Goal: Complete application form

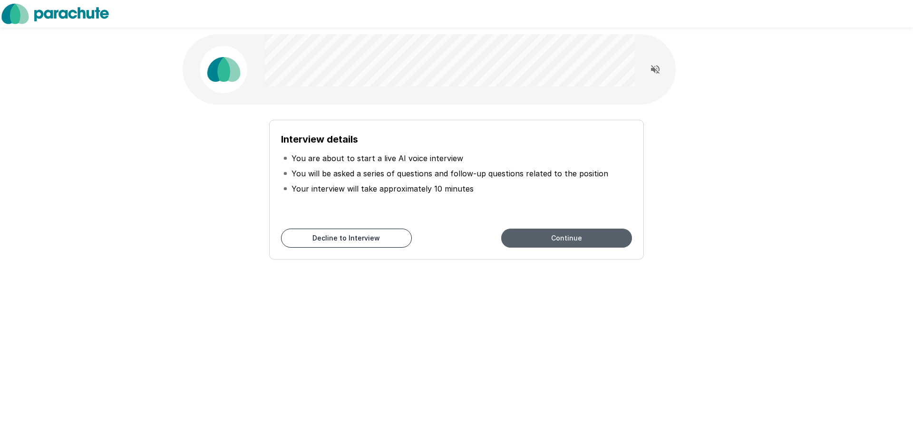
click at [550, 242] on button "Continue" at bounding box center [566, 238] width 131 height 19
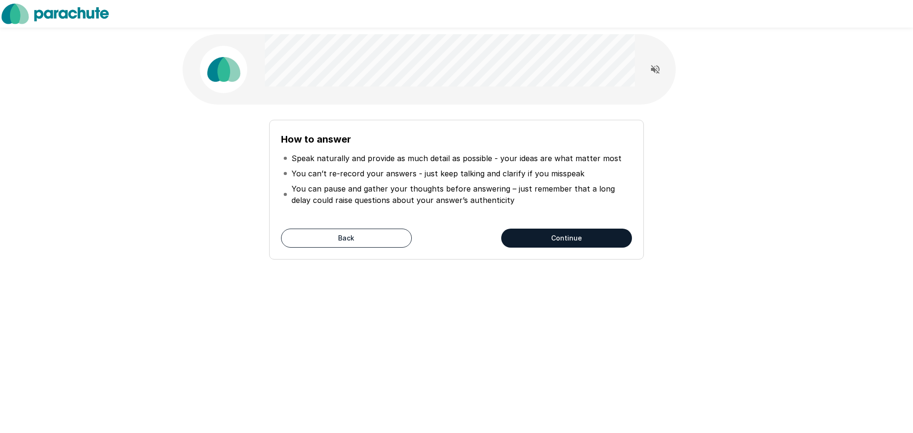
drag, startPoint x: 673, startPoint y: 366, endPoint x: 670, endPoint y: 350, distance: 16.6
click at [673, 366] on div "How to answer Speak naturally and provide as much detail as possible - your ide…" at bounding box center [456, 216] width 913 height 433
click at [569, 237] on button "Continue" at bounding box center [566, 238] width 131 height 19
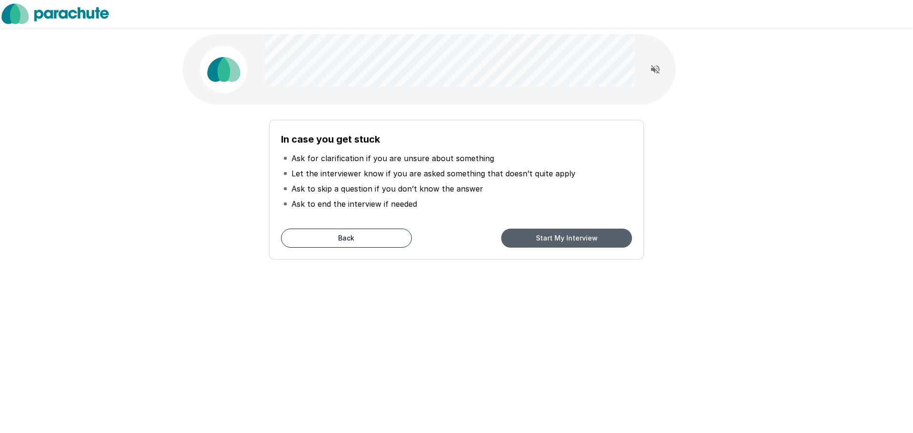
click at [548, 242] on button "Start My Interview" at bounding box center [566, 238] width 131 height 19
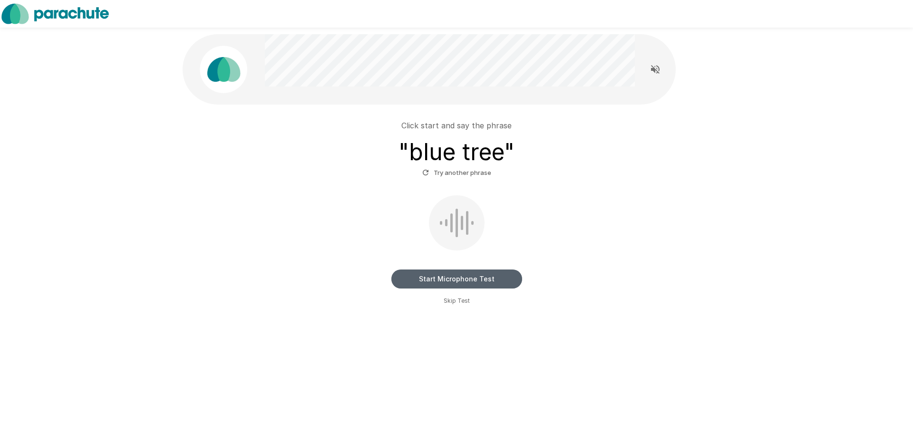
click at [428, 281] on button "Start Microphone Test" at bounding box center [456, 278] width 131 height 19
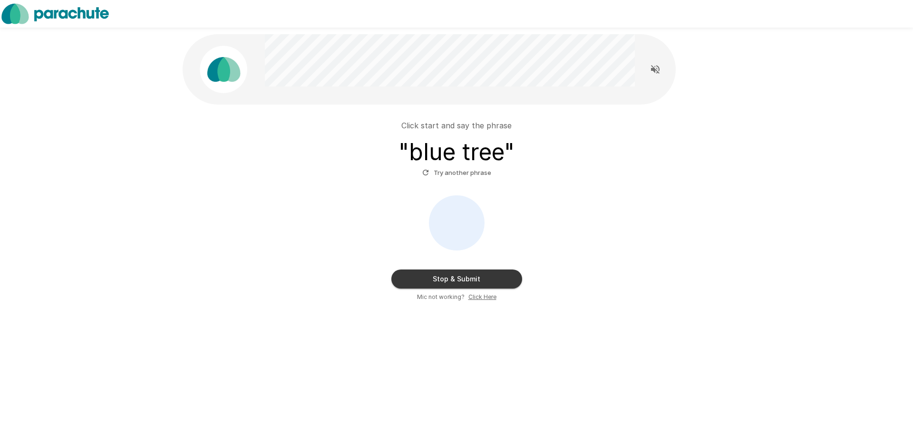
click at [395, 279] on button "Stop & Submit" at bounding box center [456, 278] width 131 height 19
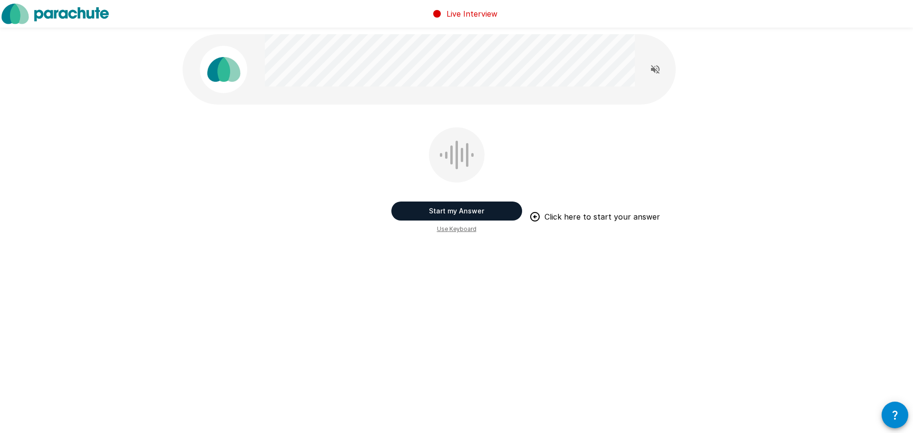
click at [433, 207] on button "Start my Answer" at bounding box center [456, 211] width 131 height 19
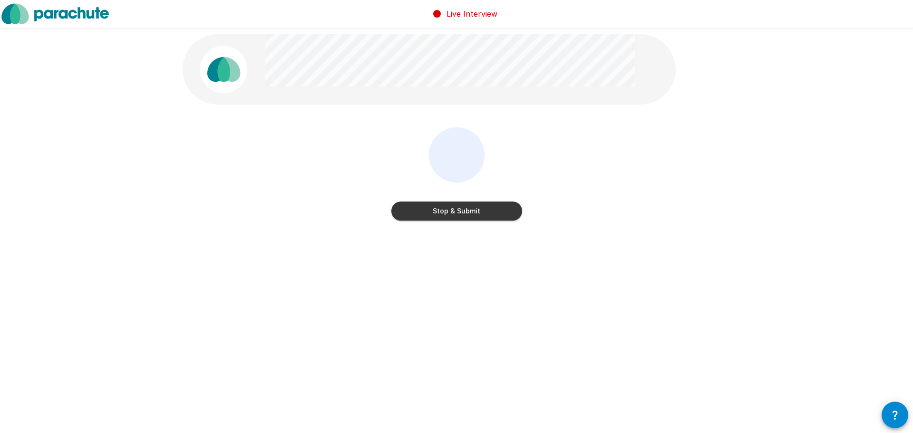
click at [406, 218] on button "Stop & Submit" at bounding box center [456, 211] width 131 height 19
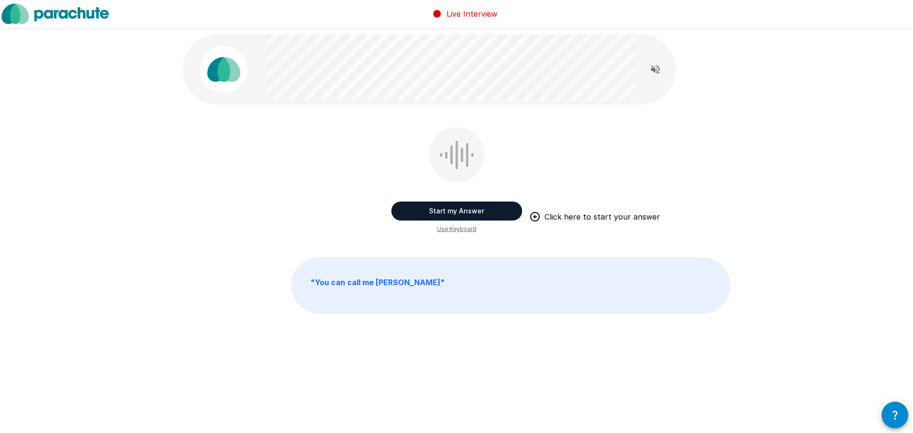
click at [413, 214] on button "Start my Answer" at bounding box center [456, 211] width 131 height 19
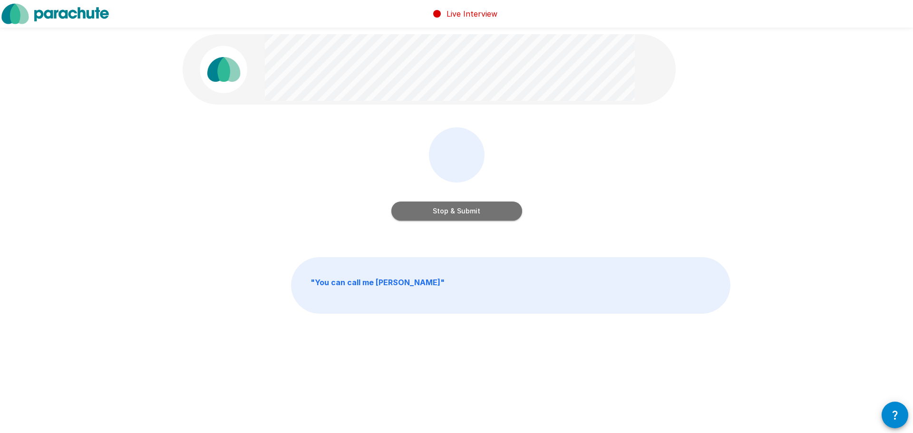
click at [418, 213] on button "Stop & Submit" at bounding box center [456, 211] width 131 height 19
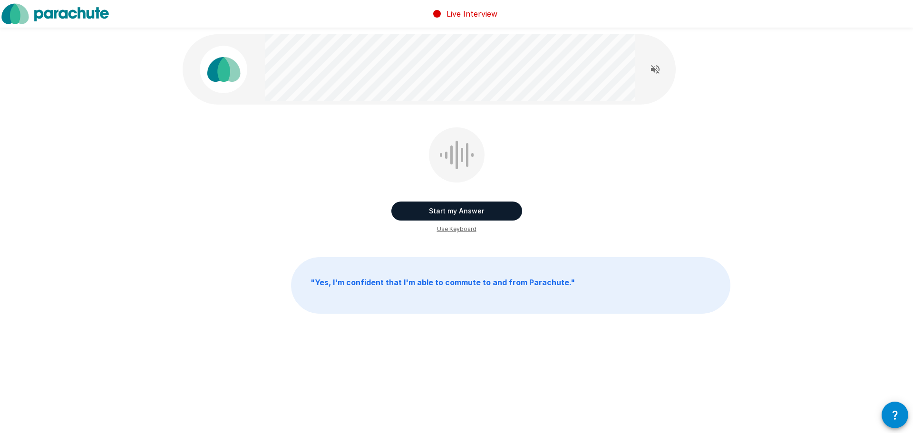
click at [416, 214] on button "Start my Answer" at bounding box center [456, 211] width 131 height 19
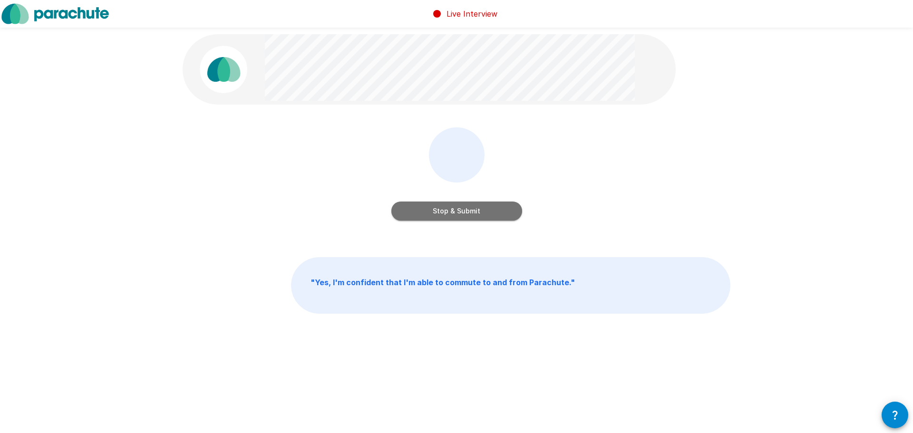
click at [414, 216] on button "Stop & Submit" at bounding box center [456, 211] width 131 height 19
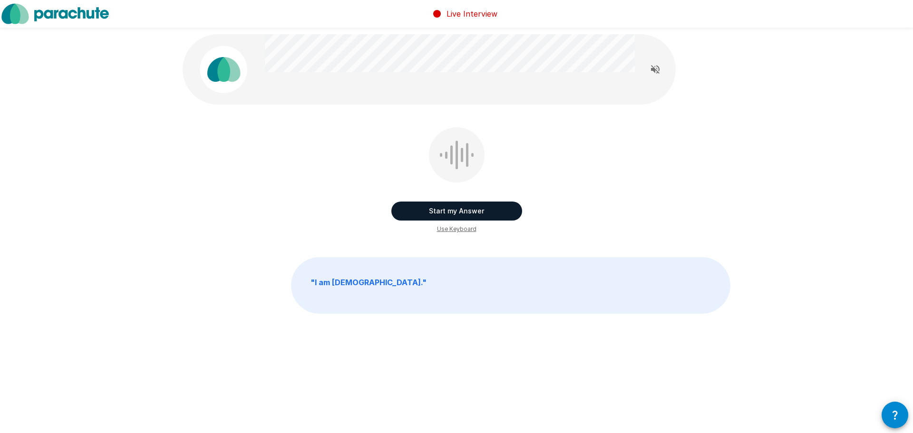
click at [417, 208] on button "Start my Answer" at bounding box center [456, 211] width 131 height 19
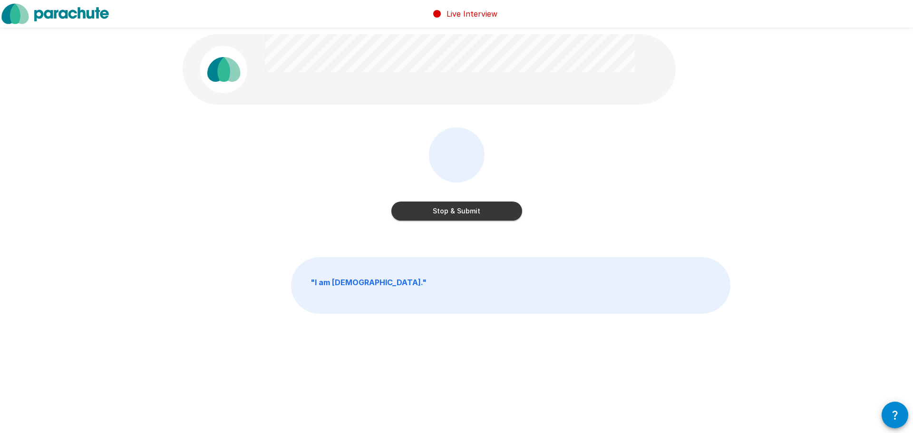
click at [425, 209] on button "Stop & Submit" at bounding box center [456, 211] width 131 height 19
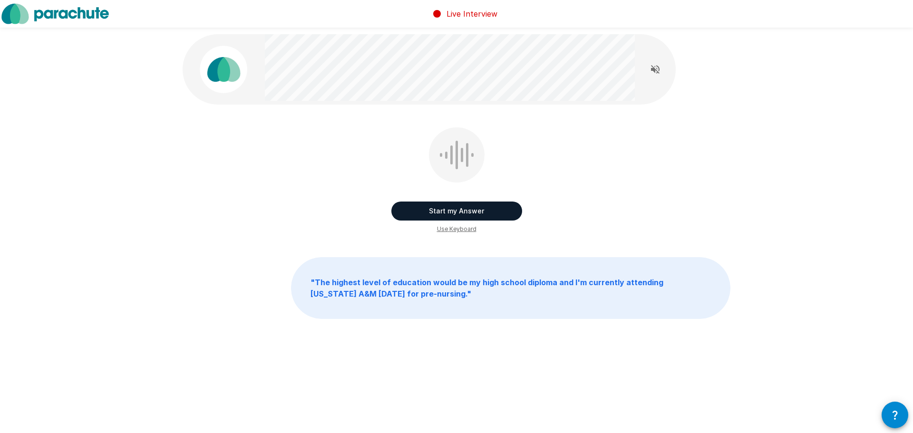
click at [412, 207] on button "Start my Answer" at bounding box center [456, 211] width 131 height 19
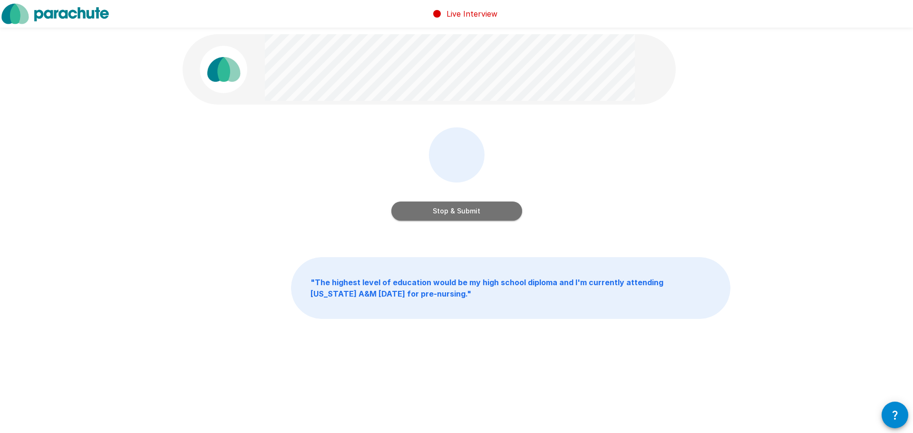
click at [403, 213] on button "Stop & Submit" at bounding box center [456, 211] width 131 height 19
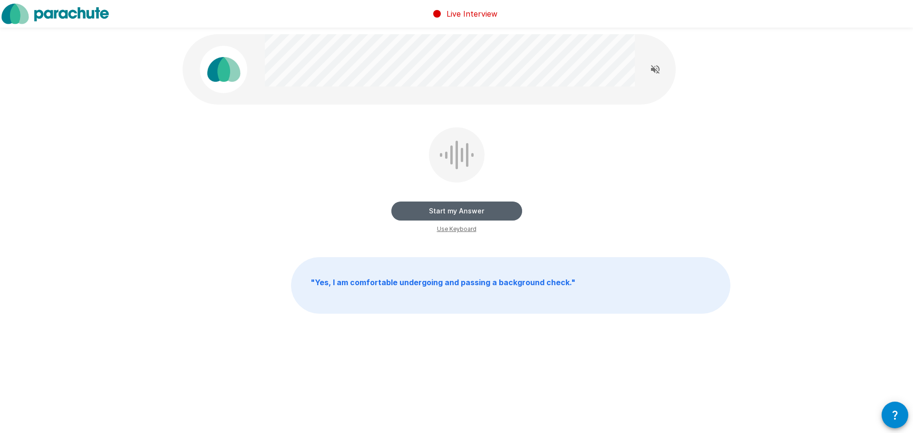
click at [418, 214] on button "Start my Answer" at bounding box center [456, 211] width 131 height 19
click at [406, 207] on button "Stop & Submit" at bounding box center [456, 211] width 131 height 19
click at [414, 211] on button "Start my Answer" at bounding box center [456, 211] width 131 height 19
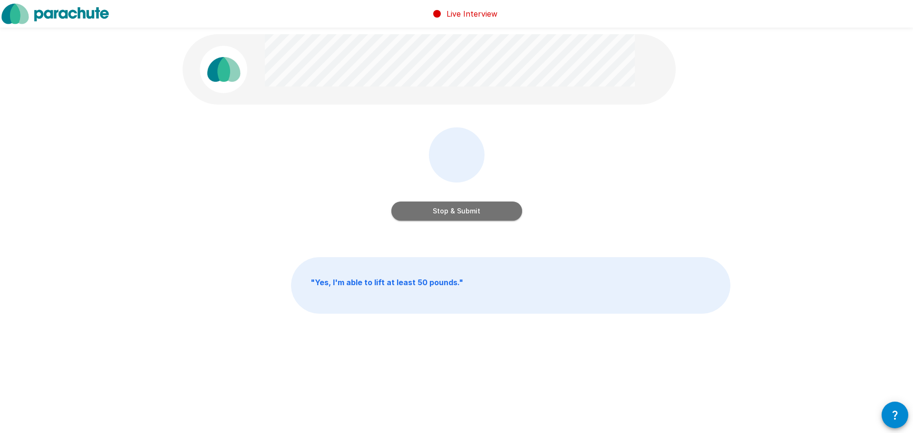
click at [407, 212] on button "Stop & Submit" at bounding box center [456, 211] width 131 height 19
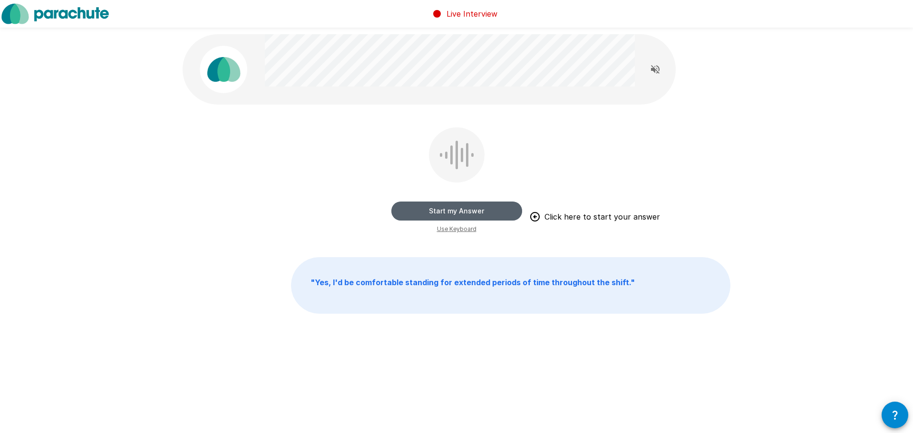
click at [404, 208] on button "Start my Answer" at bounding box center [456, 211] width 131 height 19
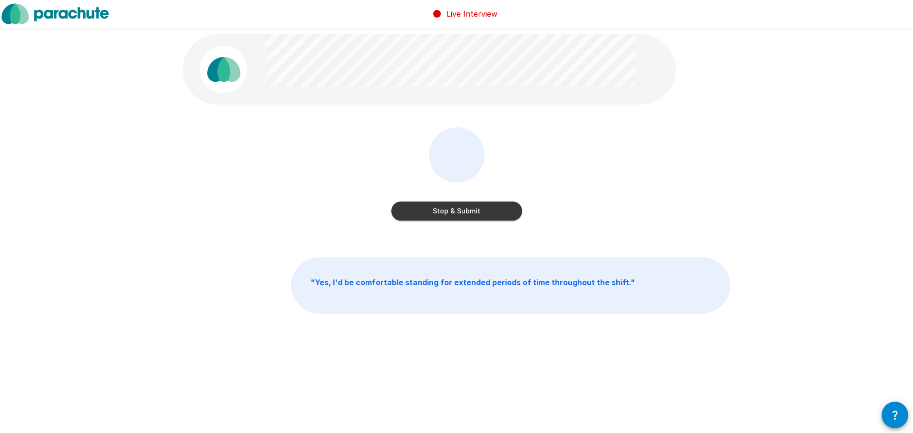
click at [416, 215] on button "Stop & Submit" at bounding box center [456, 211] width 131 height 19
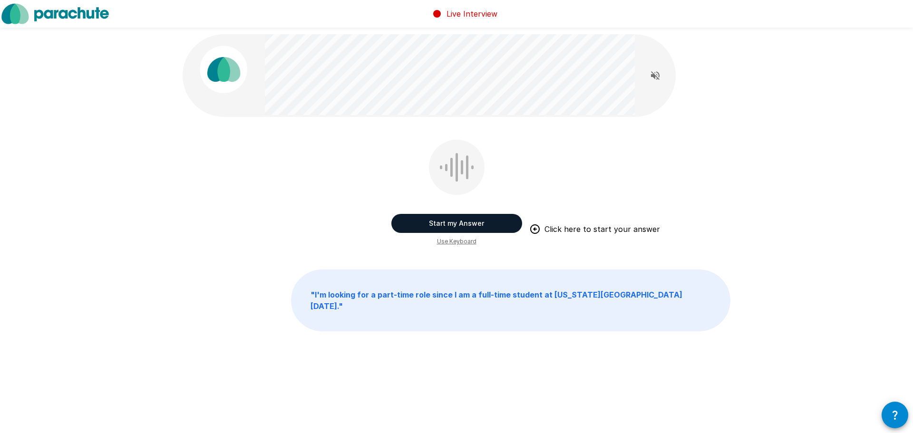
click at [410, 231] on button "Start my Answer" at bounding box center [456, 223] width 131 height 19
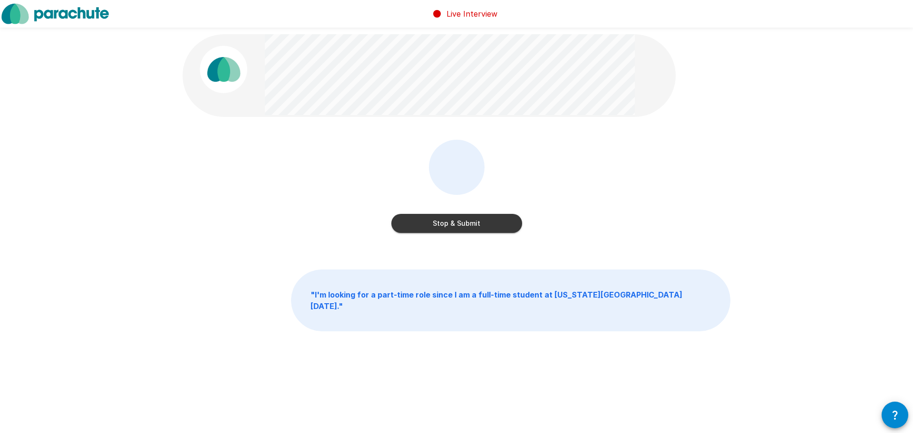
click at [414, 224] on button "Stop & Submit" at bounding box center [456, 223] width 131 height 19
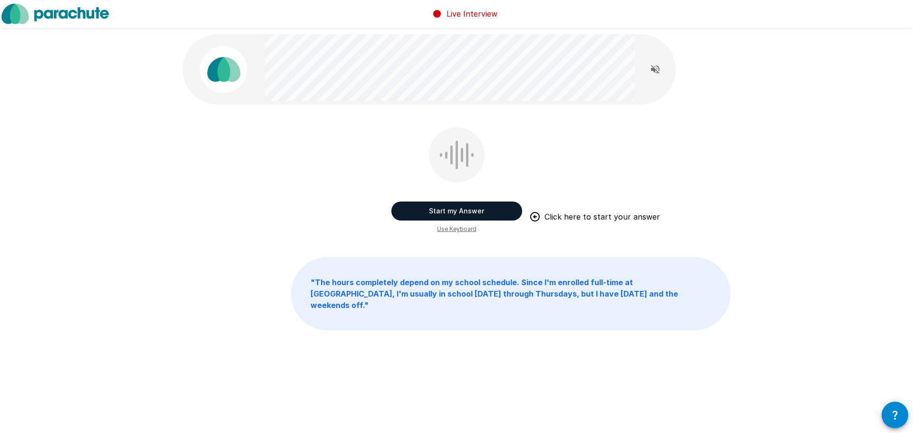
click at [409, 210] on button "Start my Answer" at bounding box center [456, 211] width 131 height 19
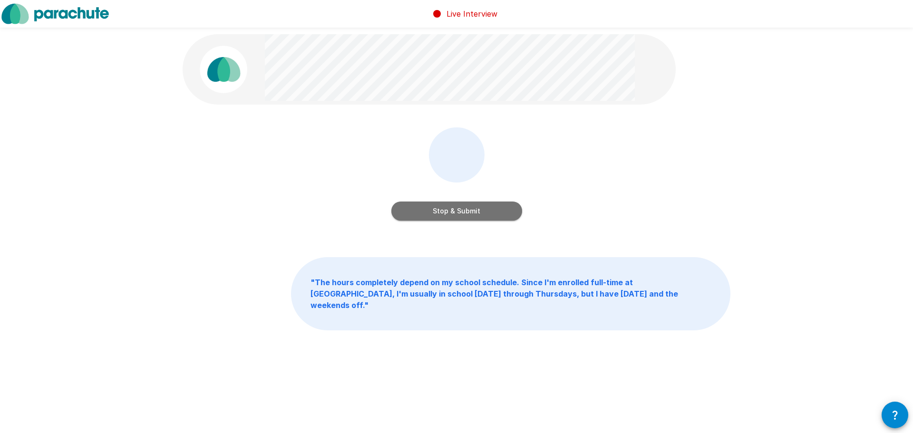
click at [421, 218] on button "Stop & Submit" at bounding box center [456, 211] width 131 height 19
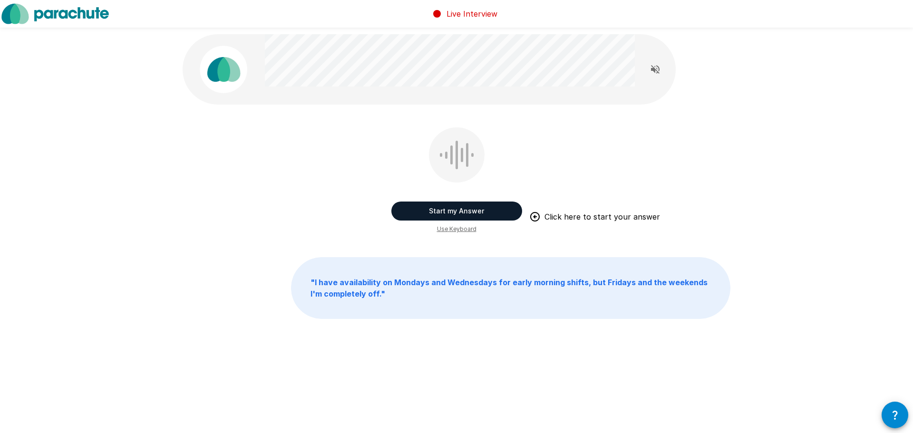
click at [413, 214] on button "Start my Answer" at bounding box center [456, 211] width 131 height 19
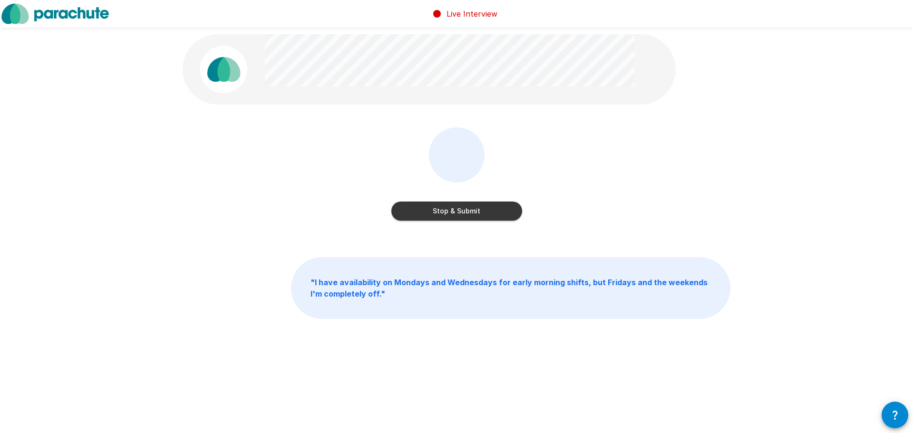
click at [413, 215] on button "Stop & Submit" at bounding box center [456, 211] width 131 height 19
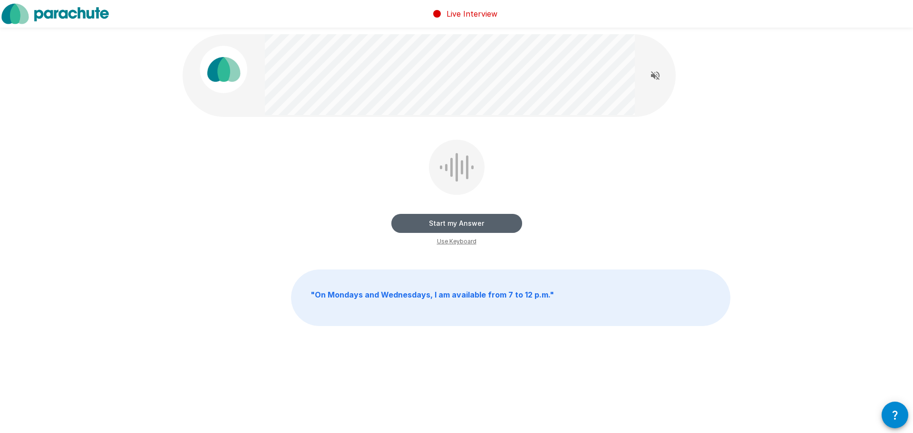
click at [409, 225] on button "Start my Answer" at bounding box center [456, 223] width 131 height 19
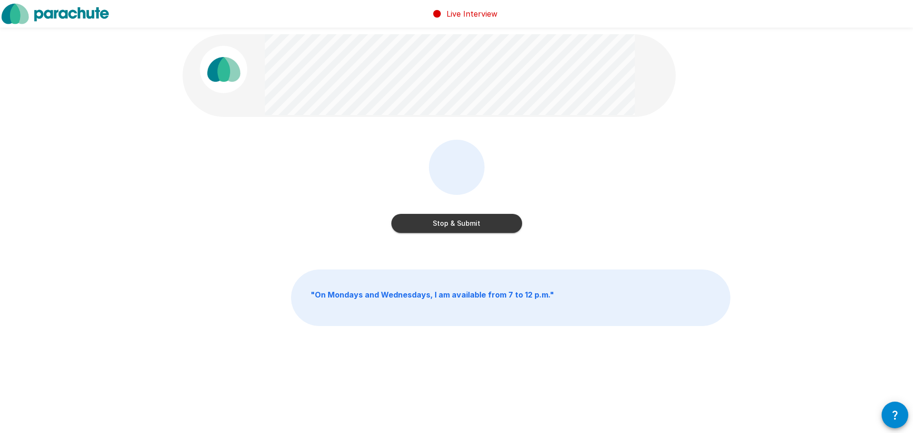
click at [438, 220] on button "Stop & Submit" at bounding box center [456, 223] width 131 height 19
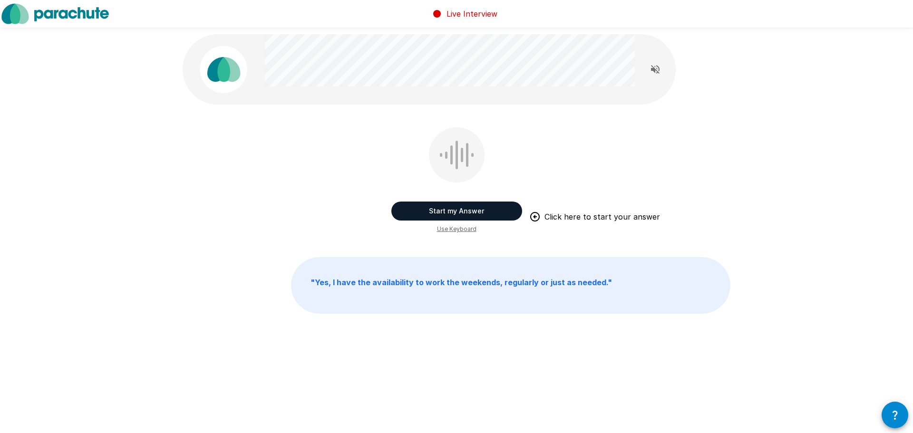
click at [461, 211] on button "Start my Answer" at bounding box center [456, 211] width 131 height 19
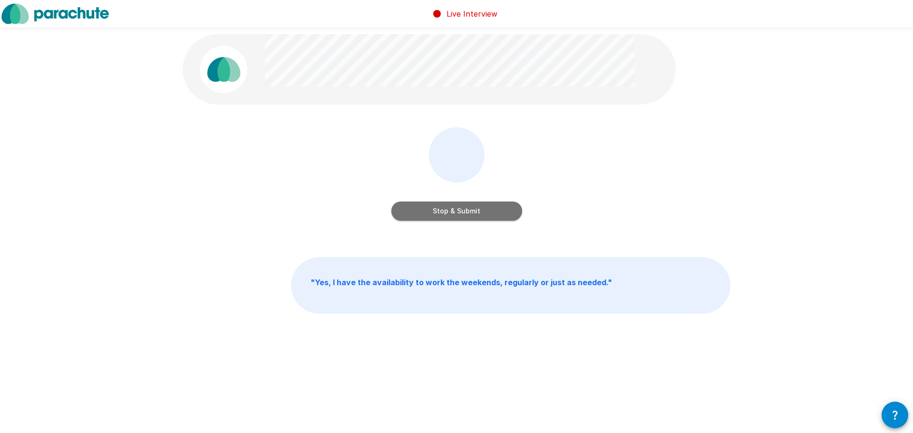
click at [408, 211] on button "Stop & Submit" at bounding box center [456, 211] width 131 height 19
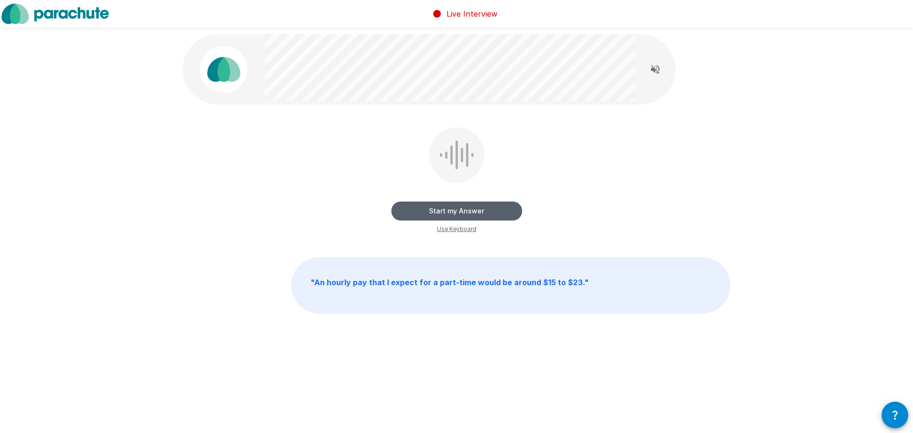
click at [403, 209] on button "Start my Answer" at bounding box center [456, 211] width 131 height 19
click at [404, 214] on button "Stop & Submit" at bounding box center [456, 211] width 131 height 19
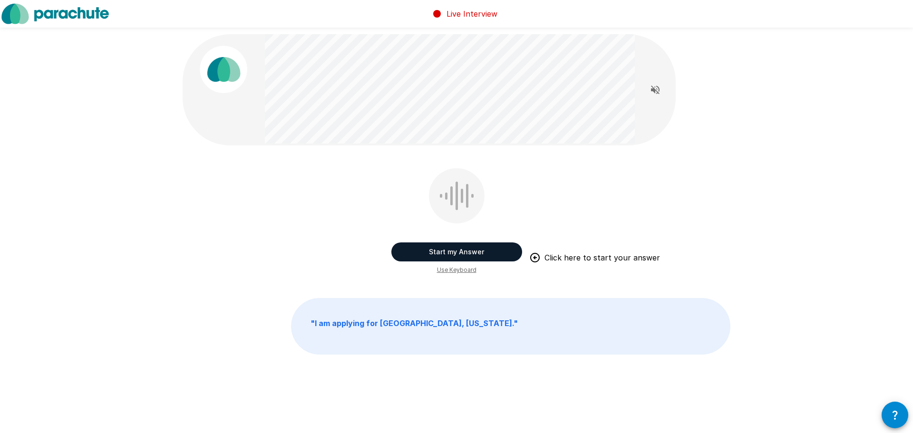
click at [432, 250] on button "Start my Answer" at bounding box center [456, 251] width 131 height 19
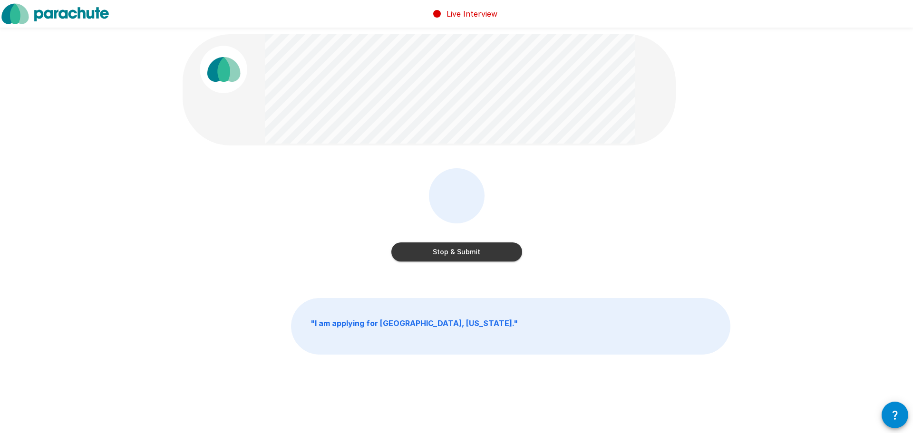
click at [422, 255] on button "Stop & Submit" at bounding box center [456, 251] width 131 height 19
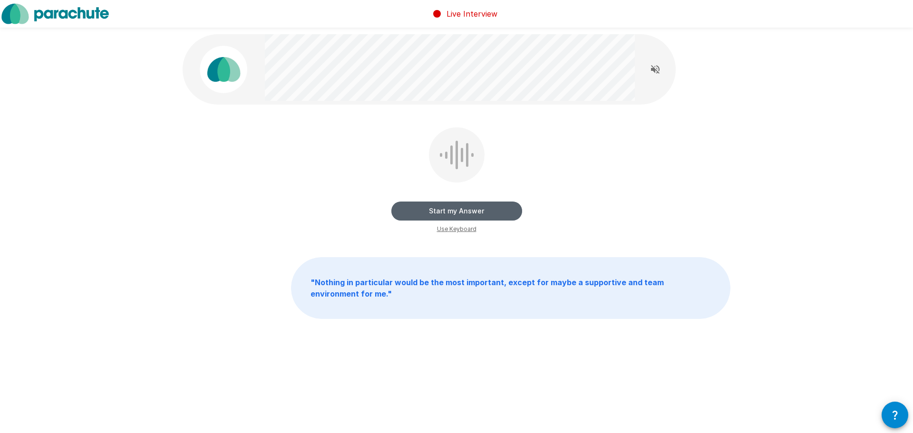
click at [408, 212] on button "Start my Answer" at bounding box center [456, 211] width 131 height 19
click at [434, 215] on button "Stop & Submit" at bounding box center [456, 211] width 131 height 19
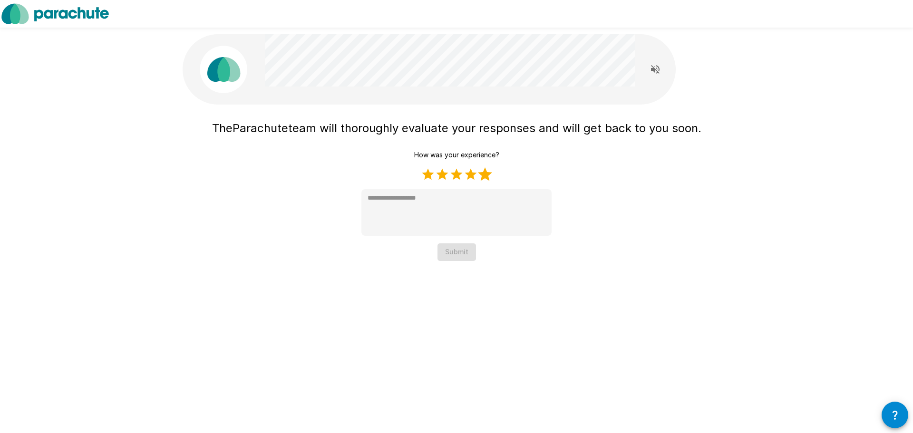
click at [484, 173] on label "5 Stars" at bounding box center [485, 174] width 14 height 14
type textarea "*"
click at [468, 259] on button "Submit" at bounding box center [456, 252] width 38 height 18
